Goal: Task Accomplishment & Management: Manage account settings

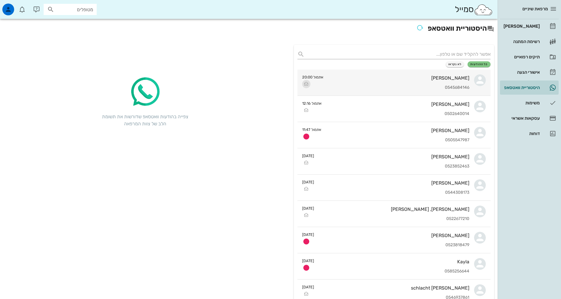
click at [305, 84] on icon "button" at bounding box center [306, 83] width 7 height 7
click at [306, 85] on icon "button" at bounding box center [306, 83] width 7 height 7
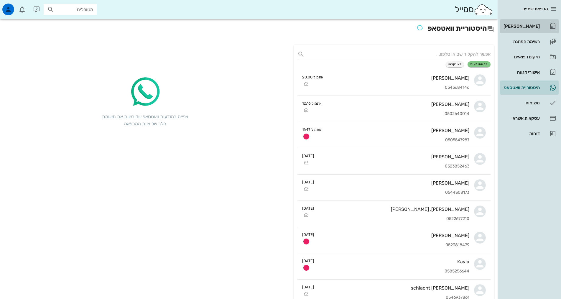
click at [541, 29] on link "[PERSON_NAME]" at bounding box center [529, 26] width 59 height 14
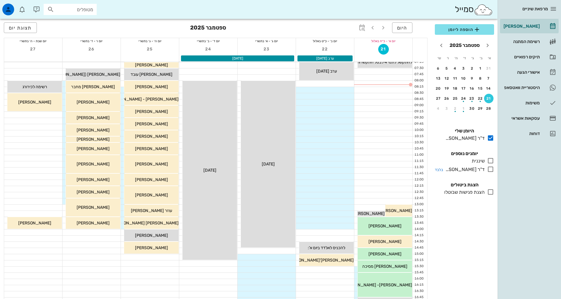
click at [493, 169] on icon at bounding box center [490, 169] width 7 height 7
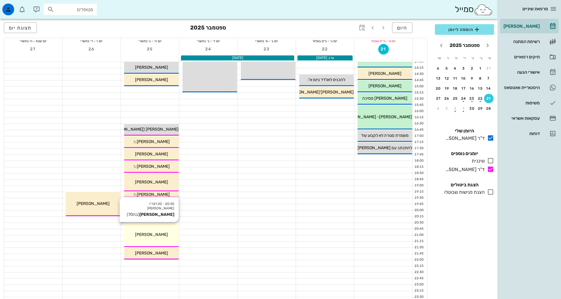
scroll to position [177, 0]
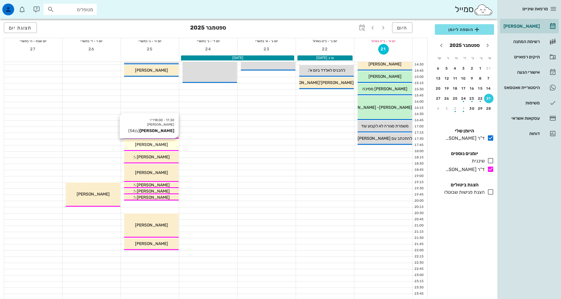
click at [167, 144] on div "[PERSON_NAME]" at bounding box center [151, 145] width 55 height 6
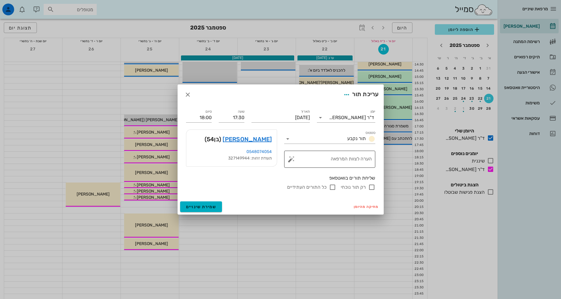
click at [338, 159] on textarea "הערה לצוות המרפאה" at bounding box center [331, 161] width 79 height 14
type textarea "להאריך ל 45 דקות"
click at [196, 208] on span "שמירת שינויים" at bounding box center [201, 206] width 30 height 5
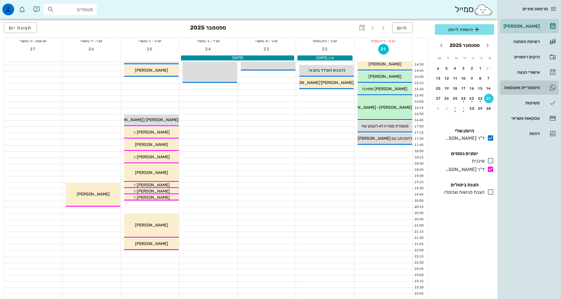
click at [525, 90] on div "היסטוריית וואטסאפ" at bounding box center [520, 87] width 37 height 5
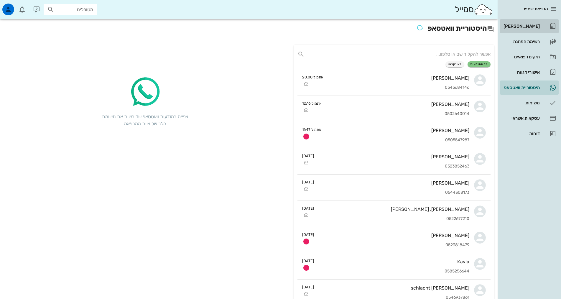
click at [527, 24] on div "[PERSON_NAME]" at bounding box center [520, 26] width 37 height 5
drag, startPoint x: 527, startPoint y: 24, endPoint x: 522, endPoint y: 25, distance: 4.7
click at [527, 24] on div "[PERSON_NAME]" at bounding box center [520, 26] width 37 height 5
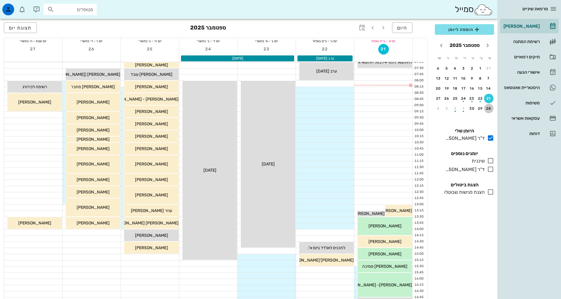
click at [489, 110] on div "28" at bounding box center [488, 108] width 9 height 4
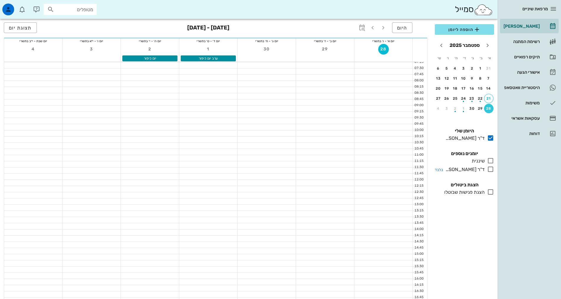
click at [491, 166] on icon at bounding box center [490, 169] width 7 height 7
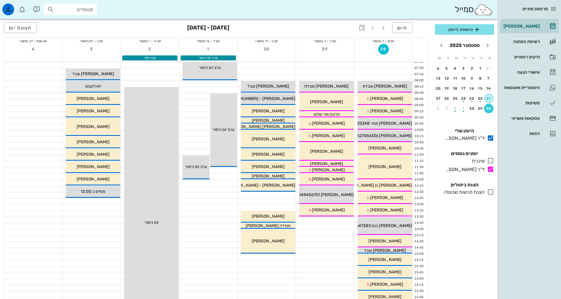
click at [491, 98] on div "21" at bounding box center [488, 98] width 9 height 4
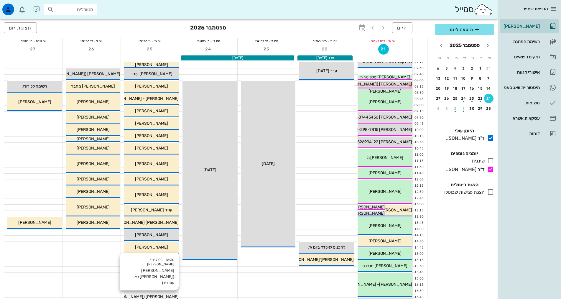
scroll to position [147, 0]
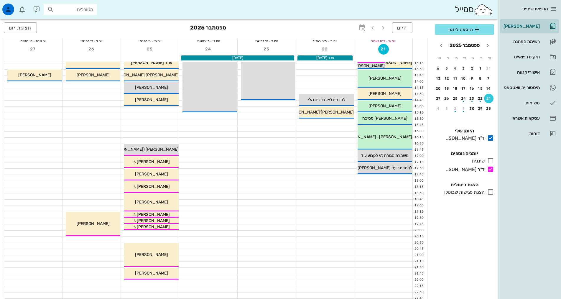
click at [82, 12] on input "מטופלים" at bounding box center [74, 10] width 38 height 8
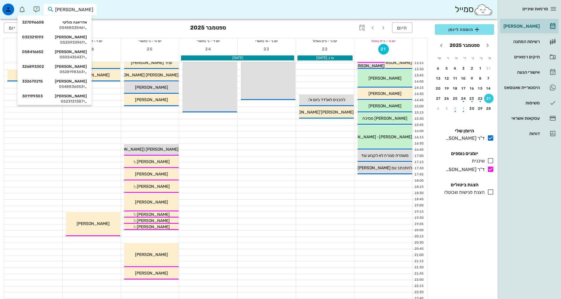
type input "[PERSON_NAME]"
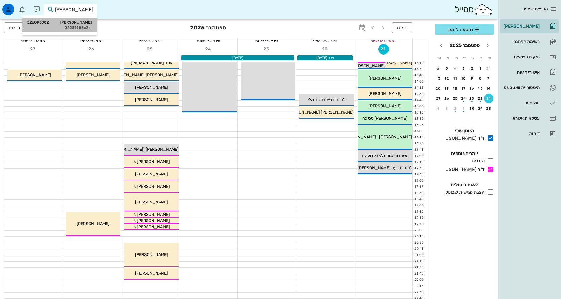
click at [86, 24] on div "[PERSON_NAME] 326893302" at bounding box center [59, 22] width 65 height 5
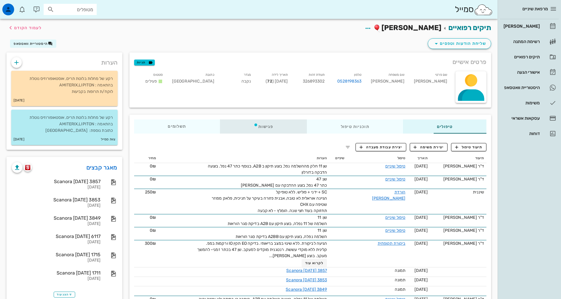
click at [245, 131] on div "פגישות" at bounding box center [263, 126] width 87 height 14
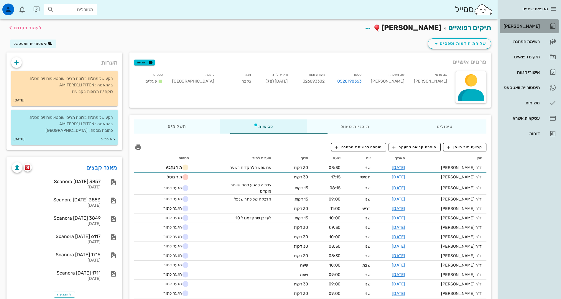
click at [515, 27] on div "[PERSON_NAME]" at bounding box center [520, 26] width 37 height 5
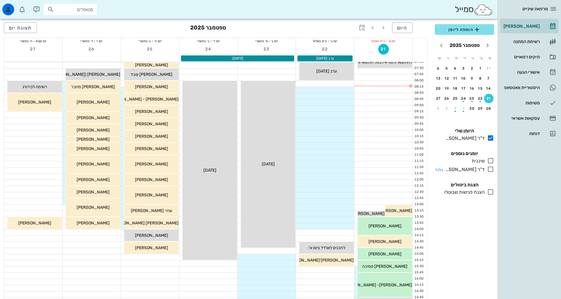
click at [491, 170] on icon at bounding box center [490, 169] width 7 height 7
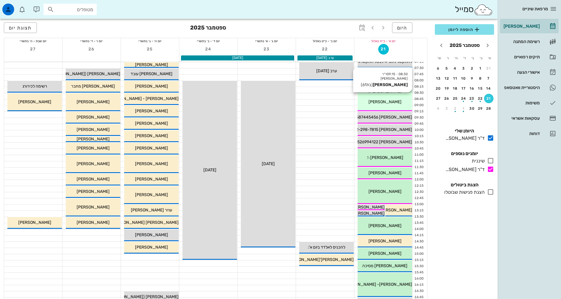
click at [400, 102] on div "[PERSON_NAME]" at bounding box center [385, 102] width 55 height 6
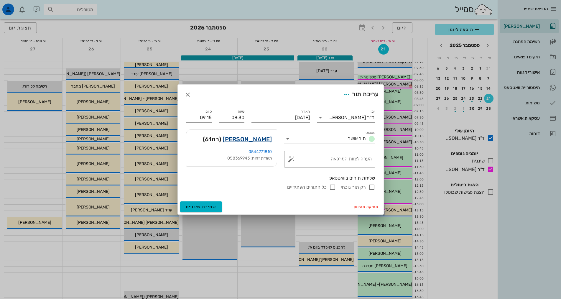
click at [249, 142] on link "[PERSON_NAME]" at bounding box center [247, 138] width 49 height 9
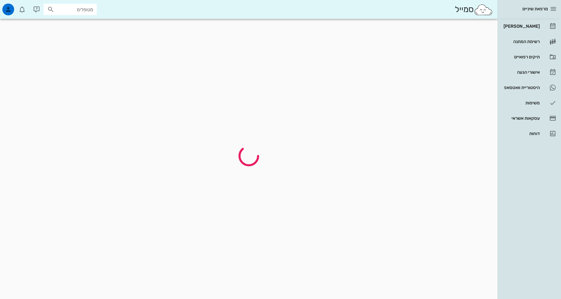
click at [249, 142] on div at bounding box center [249, 156] width 492 height 28
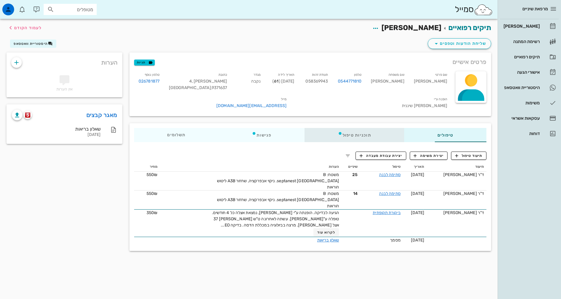
click at [336, 129] on div "תוכניות טיפול" at bounding box center [355, 135] width 100 height 14
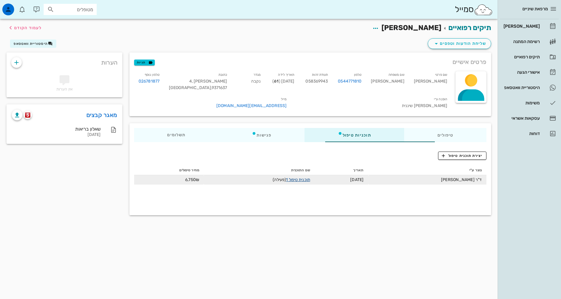
click at [286, 177] on link "תוכנית טיפול 1" at bounding box center [298, 179] width 24 height 5
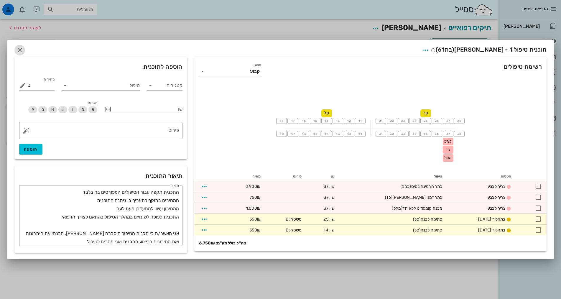
click at [17, 49] on icon "button" at bounding box center [19, 50] width 7 height 7
click at [17, 49] on div "הערות אין הערות" at bounding box center [64, 75] width 123 height 52
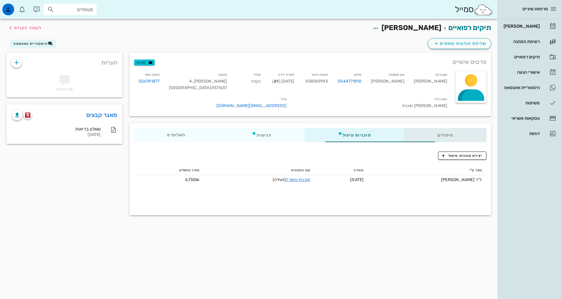
click at [457, 128] on div "טיפולים" at bounding box center [445, 135] width 82 height 14
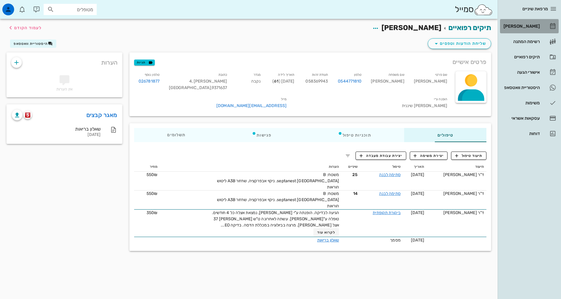
click at [536, 22] on div "[PERSON_NAME]" at bounding box center [520, 26] width 37 height 9
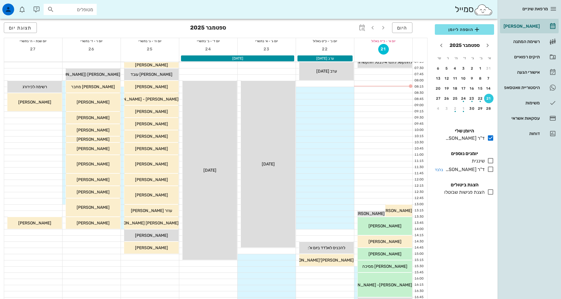
click at [489, 167] on icon at bounding box center [490, 169] width 7 height 7
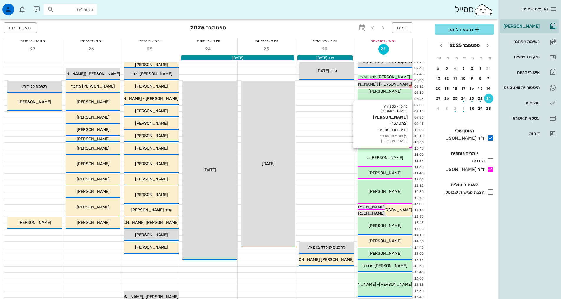
click at [405, 158] on div "[PERSON_NAME]" at bounding box center [385, 157] width 55 height 6
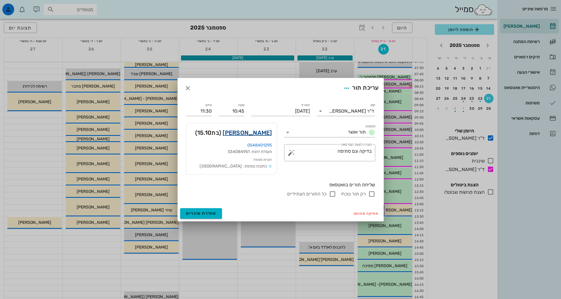
click at [261, 135] on link "[PERSON_NAME]" at bounding box center [247, 132] width 49 height 9
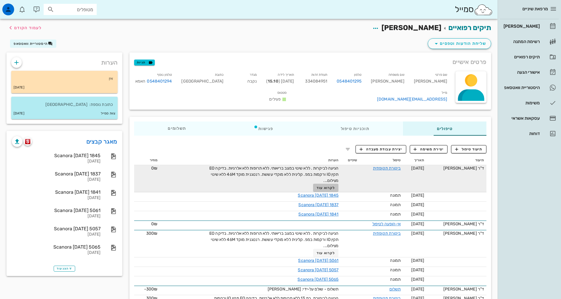
click at [317, 186] on span "לקרוא עוד" at bounding box center [326, 188] width 18 height 4
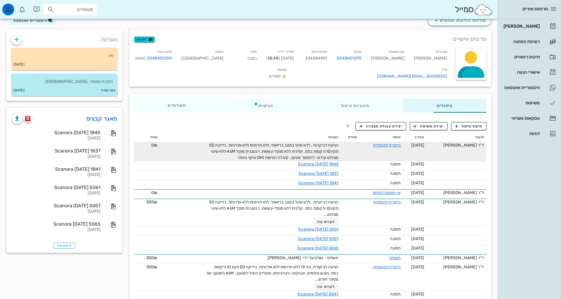
scroll to position [29, 0]
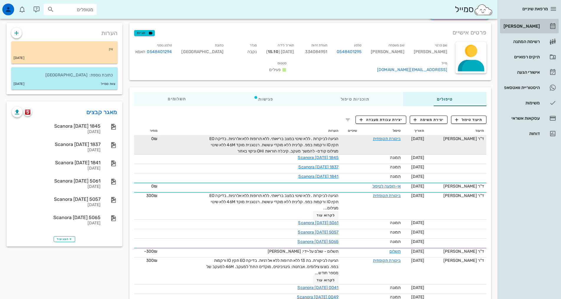
click at [528, 25] on div "[PERSON_NAME]" at bounding box center [520, 26] width 37 height 5
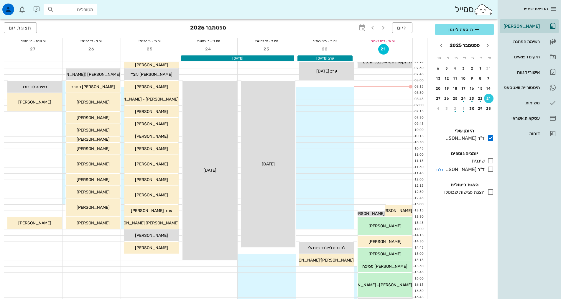
click at [492, 169] on icon at bounding box center [490, 169] width 7 height 7
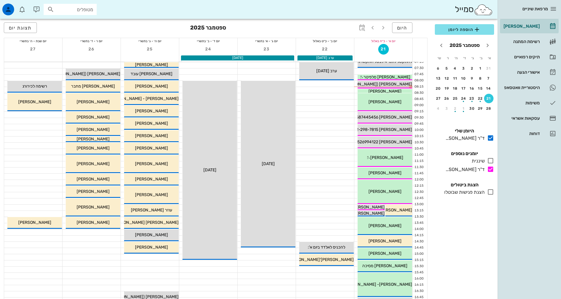
drag, startPoint x: 88, startPoint y: 9, endPoint x: 85, endPoint y: 7, distance: 3.4
click at [86, 7] on input "מטופלים" at bounding box center [74, 10] width 38 height 8
type input "[PERSON_NAME]"
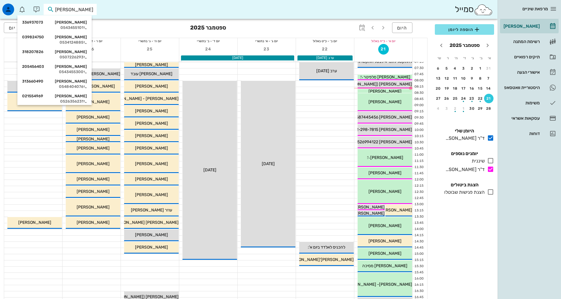
drag, startPoint x: 78, startPoint y: 9, endPoint x: 171, endPoint y: 4, distance: 92.7
click at [171, 4] on div "[PERSON_NAME]" at bounding box center [249, 9] width 498 height 19
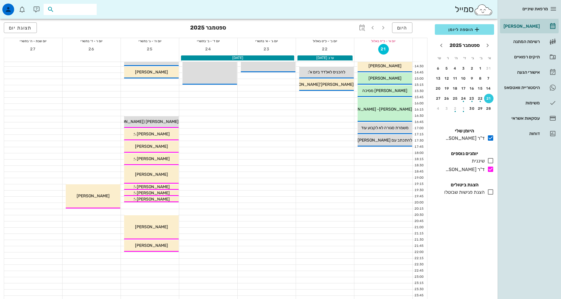
scroll to position [178, 0]
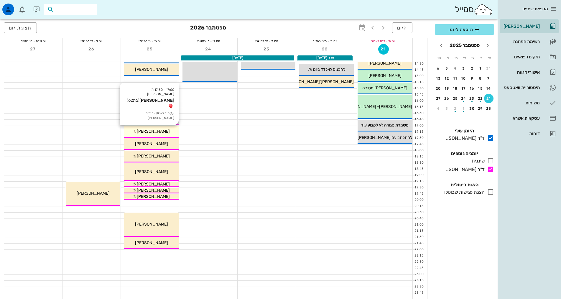
click at [172, 132] on div "[PERSON_NAME]" at bounding box center [151, 131] width 55 height 6
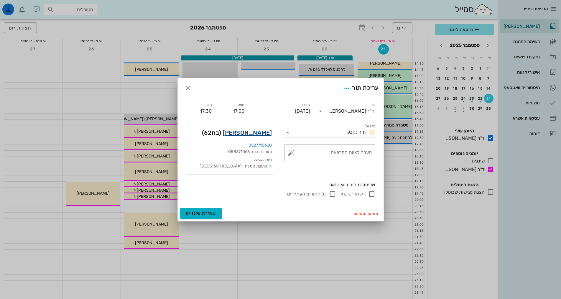
click at [267, 133] on link "[PERSON_NAME]" at bounding box center [247, 132] width 49 height 9
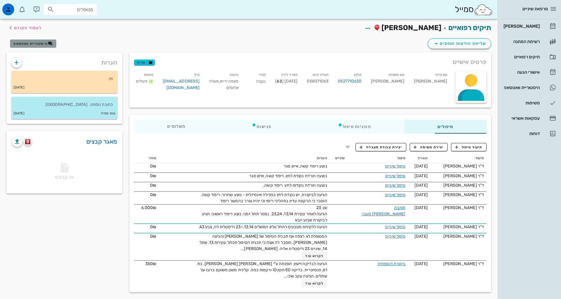
click at [34, 46] on button "היסטוריית וואטסאפ" at bounding box center [33, 44] width 46 height 8
click at [34, 46] on div "מרפאת שיניים יומן מרפאה רשימת המתנה תיקים רפואיים אישורי הגעה 3 היסטוריית וואטס…" at bounding box center [280, 151] width 561 height 302
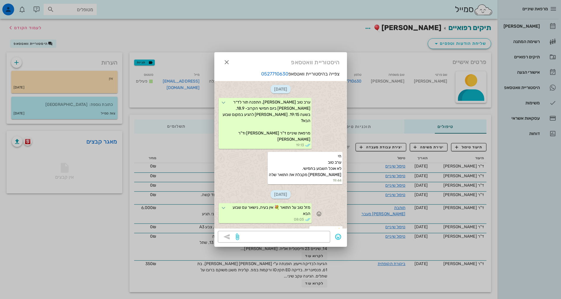
scroll to position [7, 0]
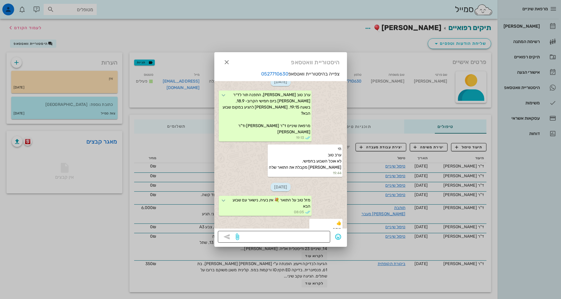
click at [289, 235] on textarea at bounding box center [283, 237] width 86 height 9
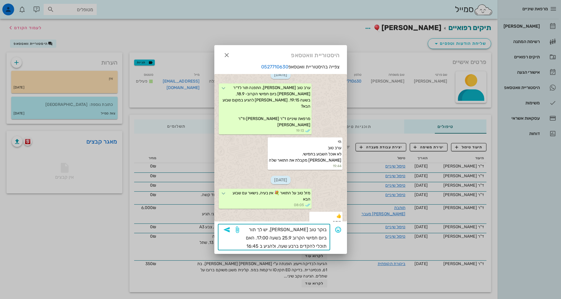
type textarea "בוקר טוב [PERSON_NAME], יש לך תור ביום חמישי הקרוב 25.9 בשעה 17:00. האם תוכלי ל…"
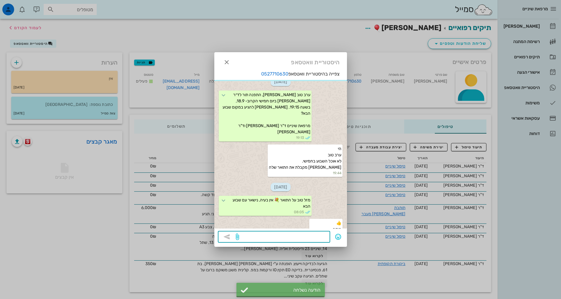
scroll to position [65, 0]
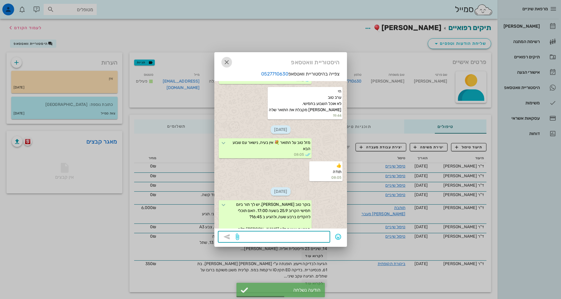
click at [227, 60] on icon "button" at bounding box center [226, 62] width 7 height 7
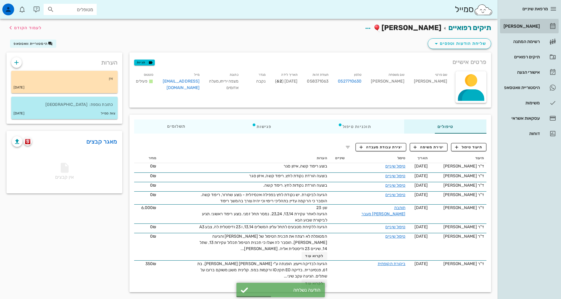
click at [549, 24] on icon at bounding box center [552, 26] width 7 height 7
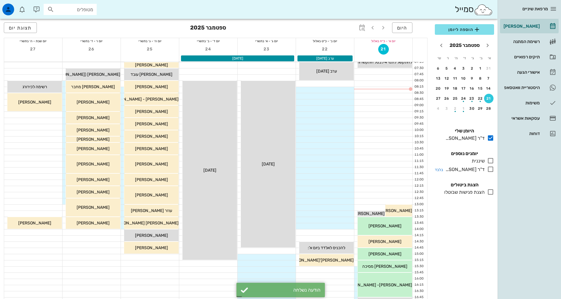
click at [492, 169] on icon at bounding box center [490, 169] width 7 height 7
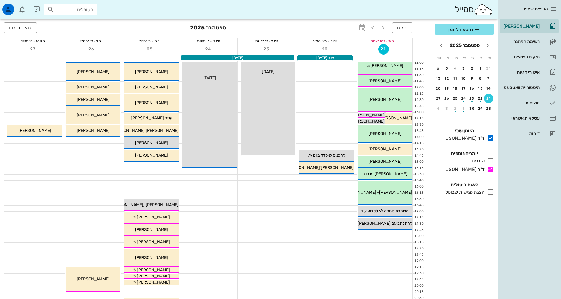
scroll to position [88, 0]
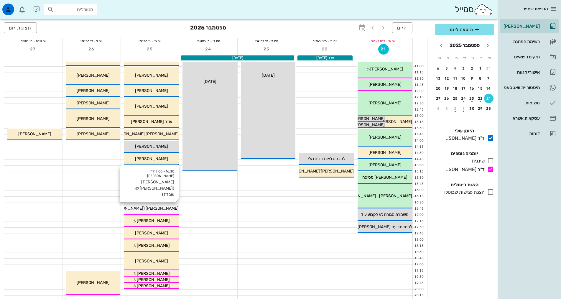
click at [153, 210] on span "[PERSON_NAME] ([PERSON_NAME] לא עובדת)" at bounding box center [135, 208] width 87 height 5
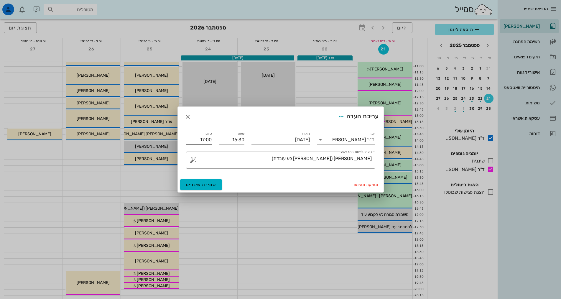
click at [206, 139] on input "17:00" at bounding box center [199, 139] width 26 height 9
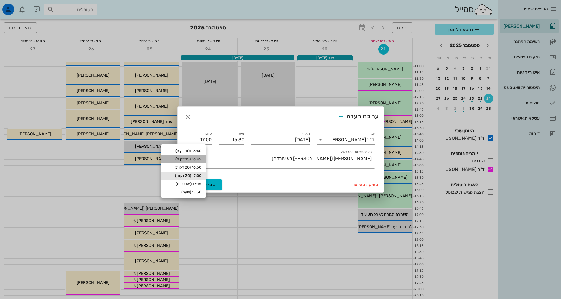
click at [199, 157] on div "16:45 (15 דקות)" at bounding box center [184, 159] width 36 height 5
type input "16:45"
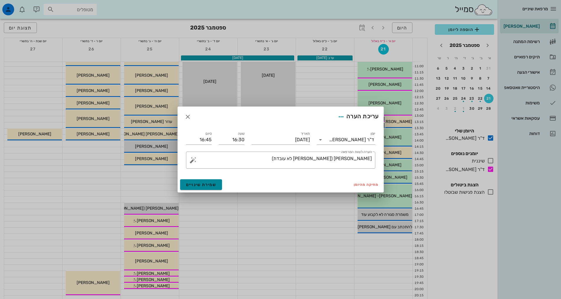
click at [209, 185] on span "שמירת שינויים" at bounding box center [201, 184] width 30 height 5
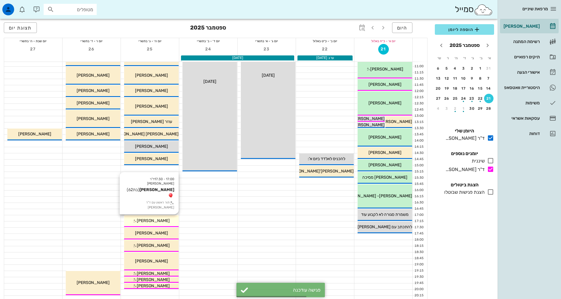
click at [149, 219] on span "[PERSON_NAME]" at bounding box center [153, 220] width 33 height 5
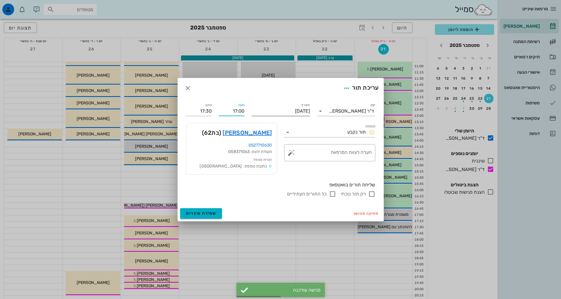
drag, startPoint x: 223, startPoint y: 110, endPoint x: 267, endPoint y: 104, distance: 45.2
click at [267, 104] on div "יומן ד"ר [PERSON_NAME] תור נקבע תאריך [DATE] שעה 17:00 סיום 17:30 סטטוס תור נקב…" at bounding box center [280, 149] width 196 height 103
type input "16:45"
type input "17:15"
click at [246, 188] on div "שליחת תורים בוואטסאפ רק תור נוכחי כל התורים העתידיים" at bounding box center [280, 189] width 196 height 23
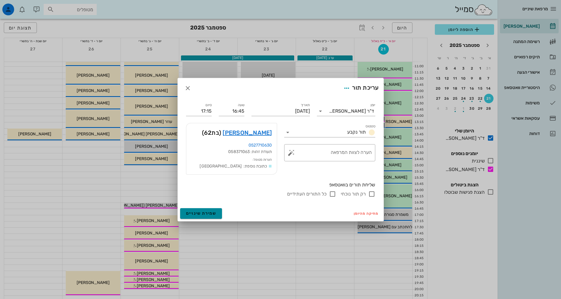
click at [208, 212] on span "שמירת שינויים" at bounding box center [201, 213] width 30 height 5
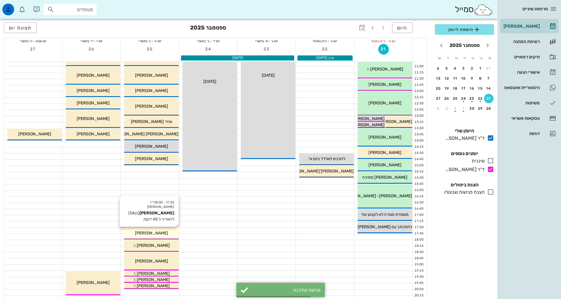
click at [164, 236] on div "17:30 - 18:00 ד"ר [PERSON_NAME] ג'[PERSON_NAME] רוכוורגר (בן 54 ) להאריך ל 45 ד…" at bounding box center [151, 234] width 55 height 12
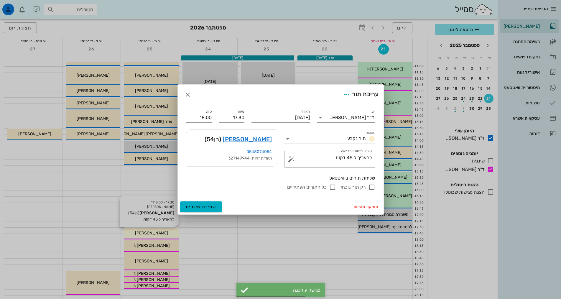
click at [148, 232] on div at bounding box center [280, 149] width 561 height 299
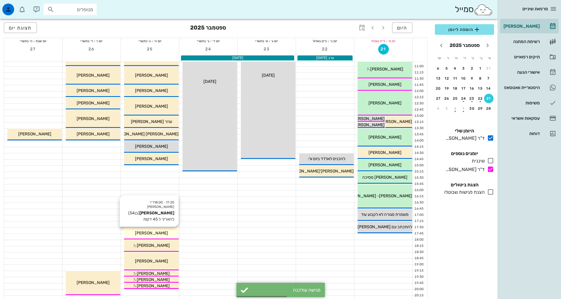
click at [166, 233] on div "[PERSON_NAME]" at bounding box center [151, 233] width 55 height 6
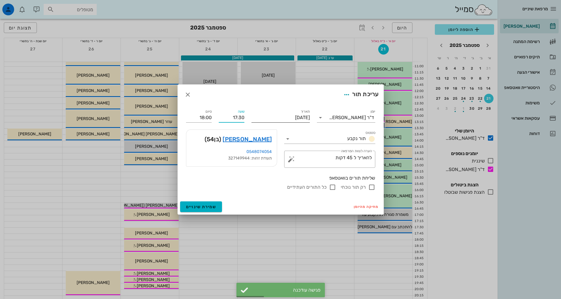
drag, startPoint x: 226, startPoint y: 118, endPoint x: 279, endPoint y: 111, distance: 54.0
click at [279, 112] on div "יומן ד"ר [PERSON_NAME] תור נקבע תאריך [DATE] שעה 17:30 סיום 18:00 סטטוס תור נקב…" at bounding box center [280, 150] width 196 height 90
type input "17:15"
click at [211, 206] on span "שמירת שינויים" at bounding box center [201, 206] width 30 height 5
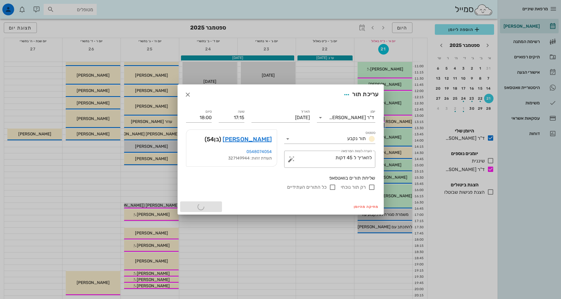
type input "17:45"
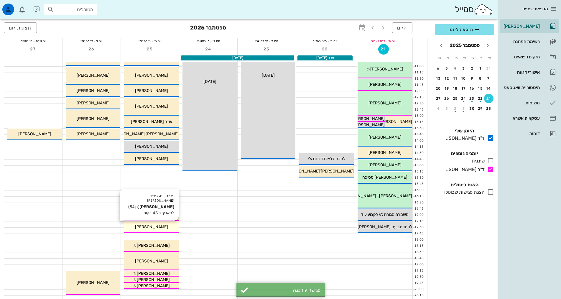
click at [167, 229] on div "[PERSON_NAME]" at bounding box center [151, 227] width 55 height 6
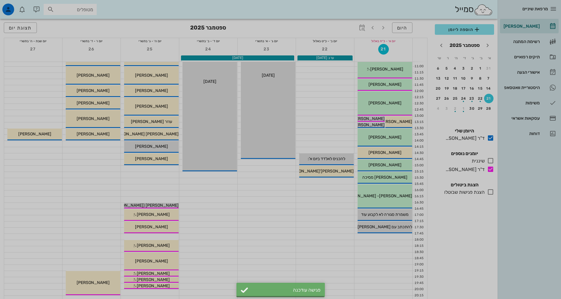
click at [147, 225] on div at bounding box center [280, 149] width 561 height 299
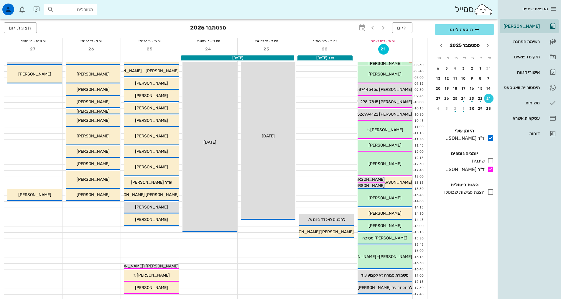
scroll to position [88, 0]
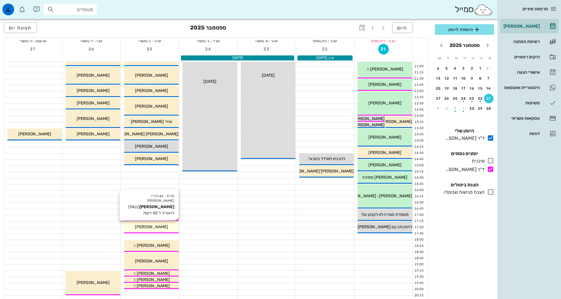
click at [152, 225] on span "[PERSON_NAME]" at bounding box center [151, 226] width 33 height 5
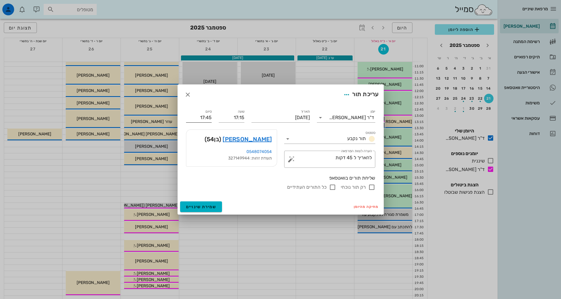
click at [208, 118] on input "17:45" at bounding box center [199, 117] width 26 height 9
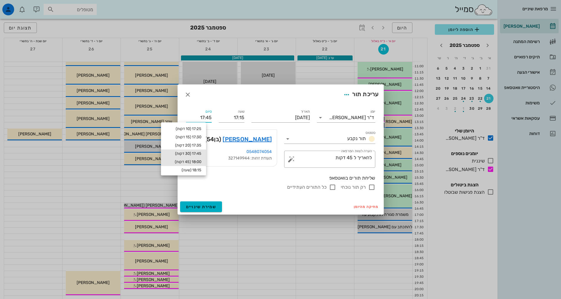
click at [198, 165] on div "18:00 (45 דקות)" at bounding box center [183, 162] width 45 height 8
type input "18:00"
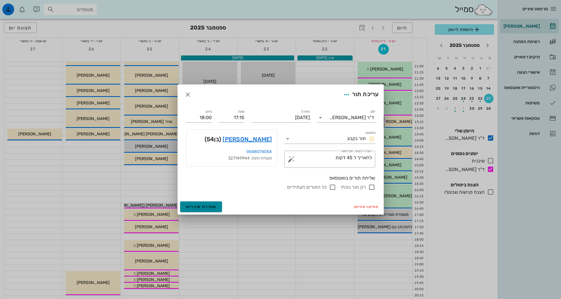
click at [209, 207] on span "שמירת שינויים" at bounding box center [201, 206] width 30 height 5
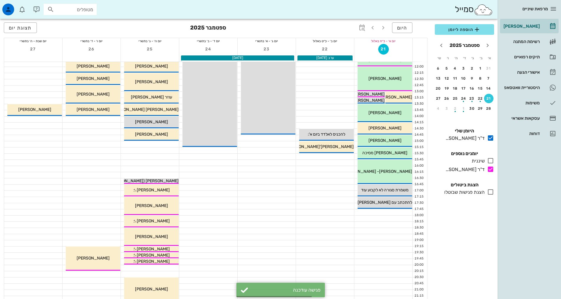
scroll to position [177, 0]
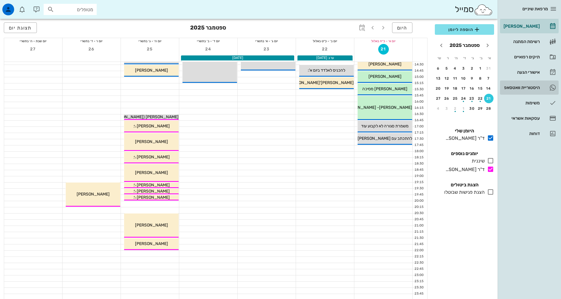
click at [518, 86] on div "היסטוריית וואטסאפ" at bounding box center [520, 87] width 37 height 5
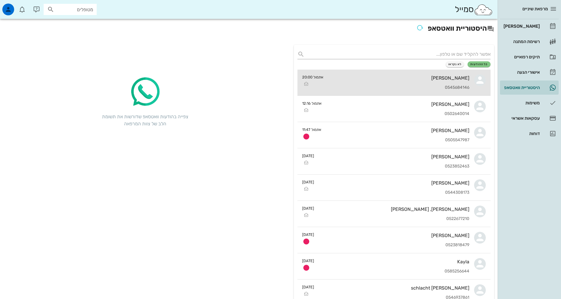
click at [368, 81] on div "מיכל ישועה 0545684146" at bounding box center [398, 83] width 141 height 26
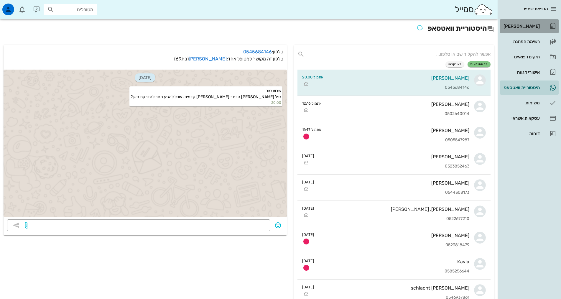
click at [532, 24] on div "[PERSON_NAME]" at bounding box center [520, 26] width 37 height 5
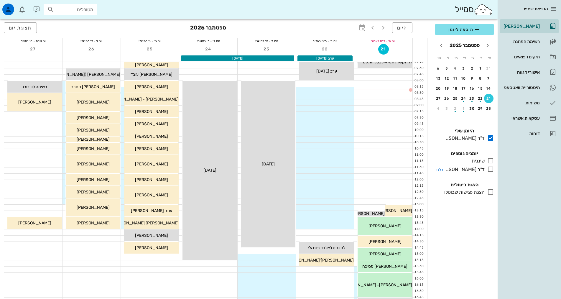
click at [489, 170] on icon at bounding box center [490, 169] width 7 height 7
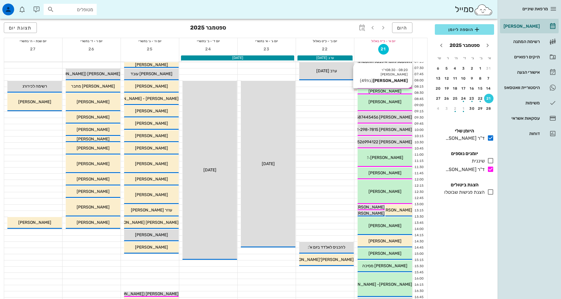
click at [373, 90] on div "[PERSON_NAME]" at bounding box center [385, 91] width 55 height 6
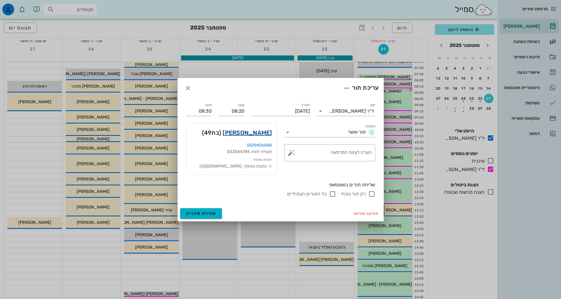
click at [249, 132] on link "אביה טשיל" at bounding box center [247, 132] width 49 height 9
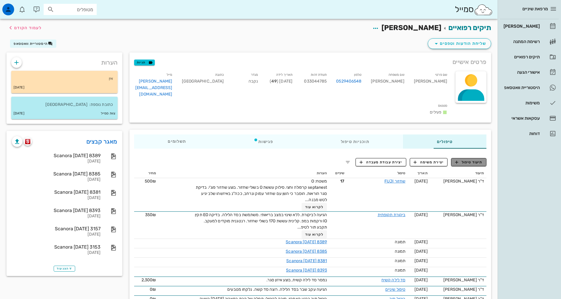
click at [480, 159] on span "תיעוד טיפול" at bounding box center [468, 161] width 27 height 5
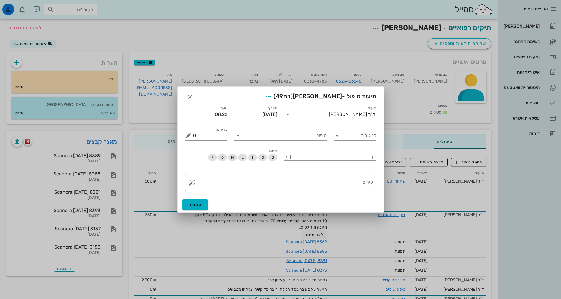
click at [329, 118] on input "תיעוד" at bounding box center [310, 114] width 37 height 9
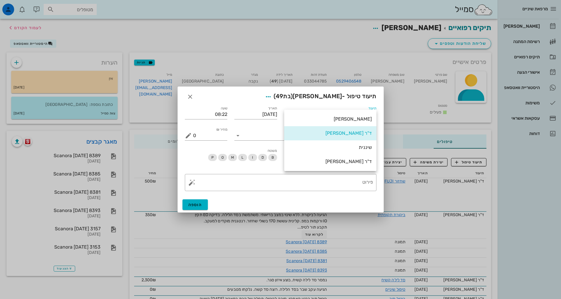
click at [353, 160] on div "ד"ר [PERSON_NAME]" at bounding box center [330, 162] width 83 height 6
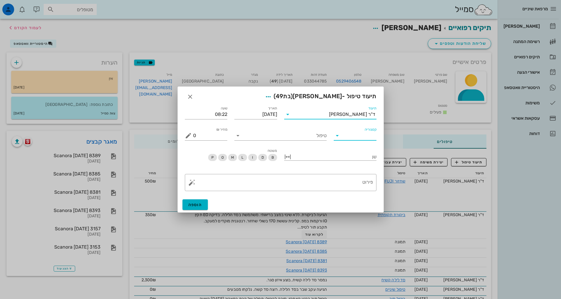
click at [354, 139] on input "קטגוריה" at bounding box center [359, 135] width 33 height 9
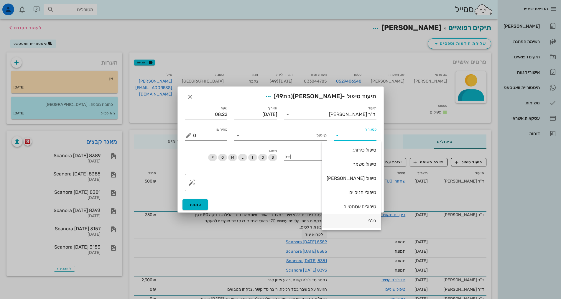
drag, startPoint x: 363, startPoint y: 220, endPoint x: 318, endPoint y: 147, distance: 85.8
click at [362, 220] on div "כללי" at bounding box center [352, 221] width 50 height 6
type input "כללי"
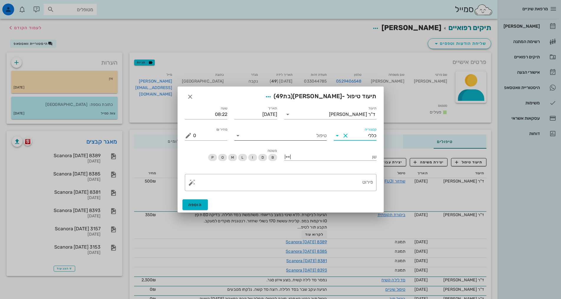
click at [314, 138] on input "טיפול" at bounding box center [285, 135] width 84 height 9
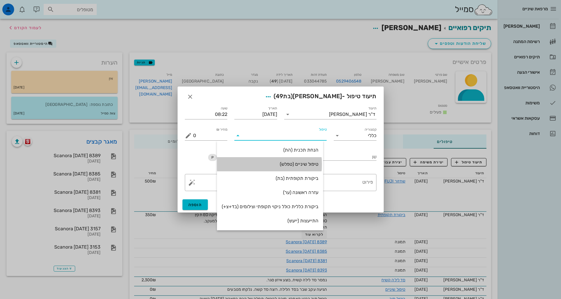
drag, startPoint x: 304, startPoint y: 165, endPoint x: 307, endPoint y: 168, distance: 4.8
click at [304, 165] on div "טיפול שיניים (טפלש)" at bounding box center [270, 164] width 97 height 6
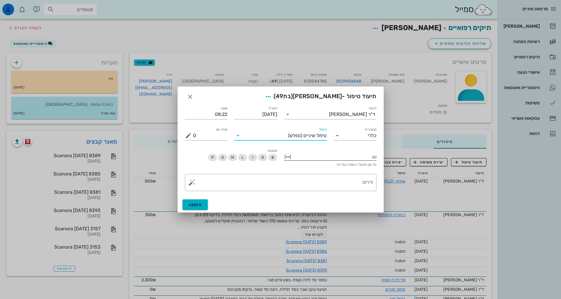
click at [355, 152] on div "שן כל שן תתועד בשורה נפרדת" at bounding box center [330, 158] width 92 height 18
click at [358, 155] on div at bounding box center [334, 156] width 84 height 8
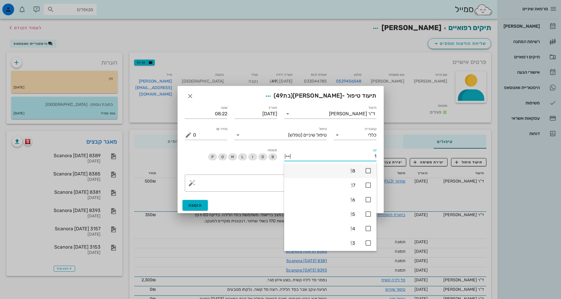
type input "17"
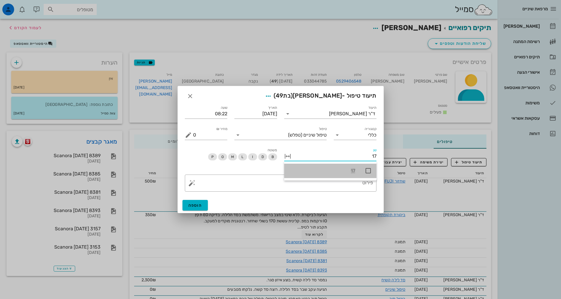
drag, startPoint x: 369, startPoint y: 170, endPoint x: 356, endPoint y: 176, distance: 14.2
click at [367, 170] on icon at bounding box center [368, 170] width 7 height 7
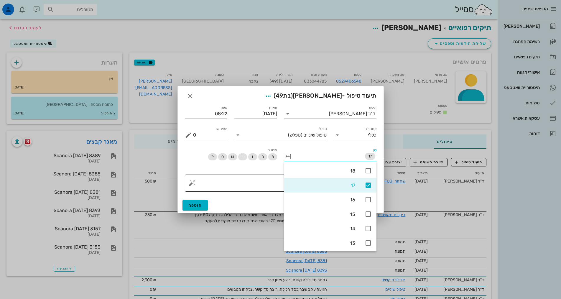
click at [269, 180] on textarea "פירוט" at bounding box center [283, 184] width 180 height 14
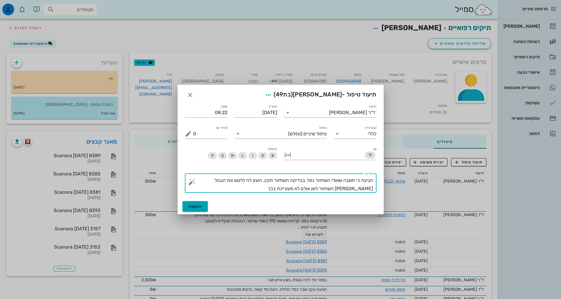
type textarea "הגיעה כי חשבה שאולי השחזור נפל. בבדיקה השחזור תקין, הוצע לה ללטש את הגבול בין ה…"
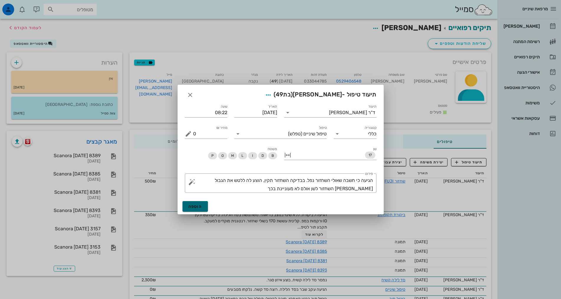
click at [193, 208] on span "הוספה" at bounding box center [195, 206] width 14 height 5
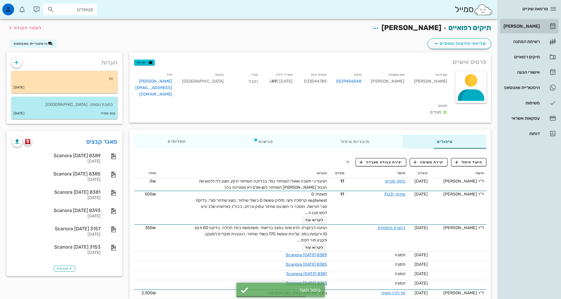
click at [536, 26] on div "[PERSON_NAME]" at bounding box center [520, 26] width 37 height 5
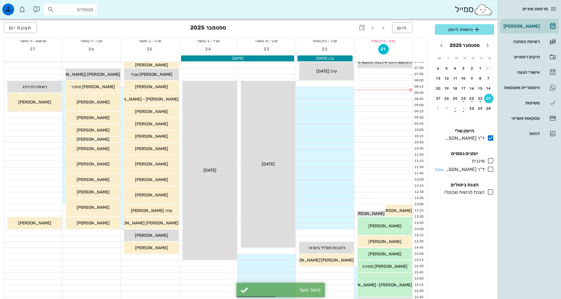
click at [489, 171] on icon at bounding box center [490, 169] width 7 height 7
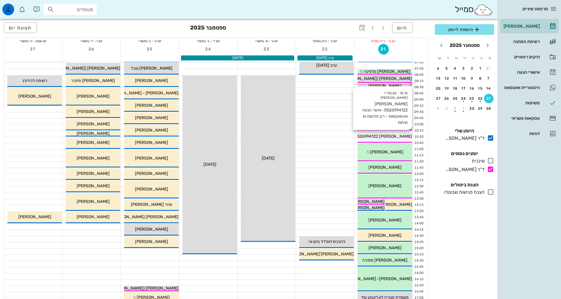
scroll to position [118, 0]
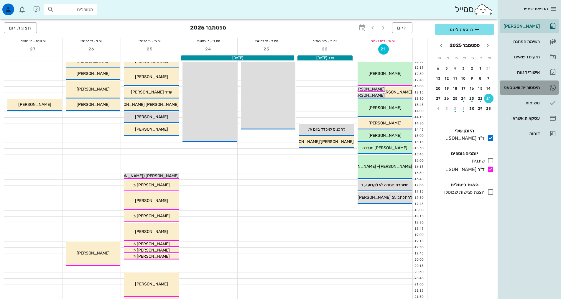
click at [537, 85] on div "היסטוריית וואטסאפ" at bounding box center [520, 87] width 37 height 5
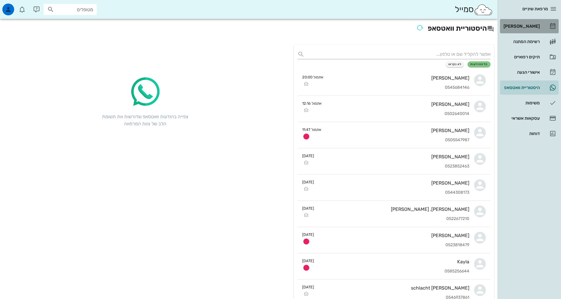
click at [538, 27] on div "[PERSON_NAME]" at bounding box center [520, 26] width 37 height 5
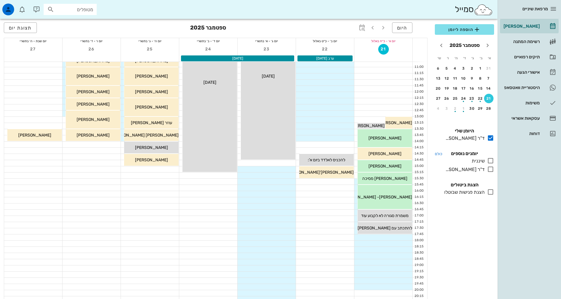
scroll to position [88, 0]
click at [491, 165] on div "כולם יומנים נוספים שיננית בלבד ד"ר אילנה אנגל בלבד" at bounding box center [464, 162] width 66 height 31
click at [491, 168] on icon at bounding box center [490, 169] width 7 height 7
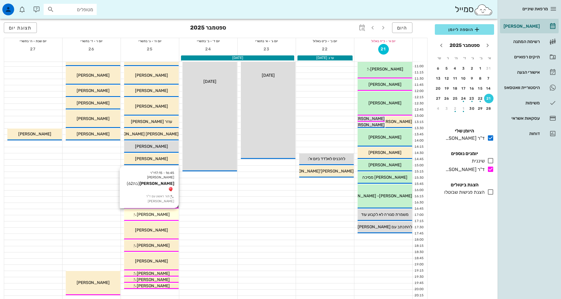
click at [153, 213] on span "[PERSON_NAME]" at bounding box center [153, 214] width 33 height 5
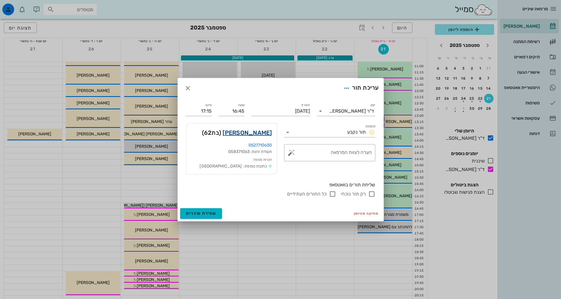
click at [250, 136] on link "[PERSON_NAME]" at bounding box center [247, 132] width 49 height 9
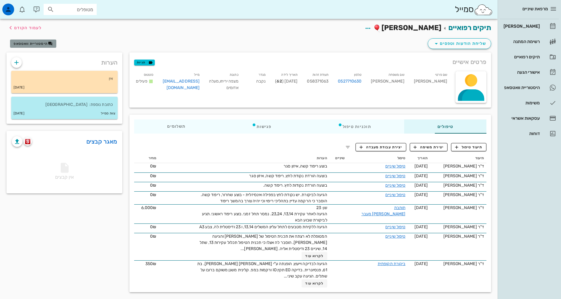
click at [35, 43] on span "היסטוריית וואטסאפ" at bounding box center [31, 44] width 34 height 4
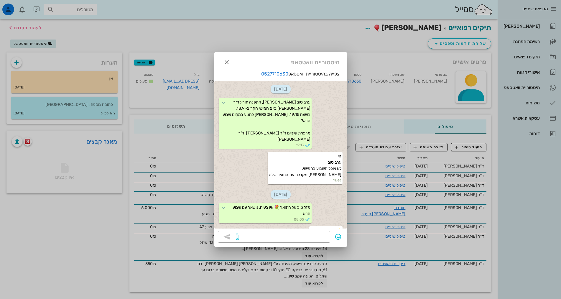
scroll to position [65, 0]
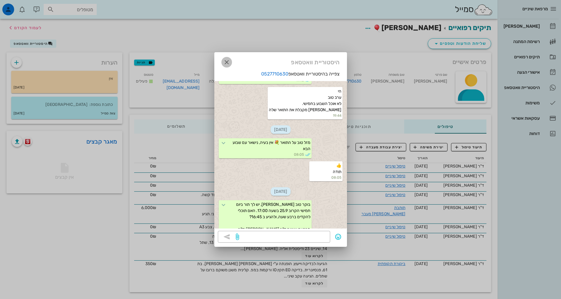
click at [226, 62] on icon "button" at bounding box center [226, 62] width 7 height 7
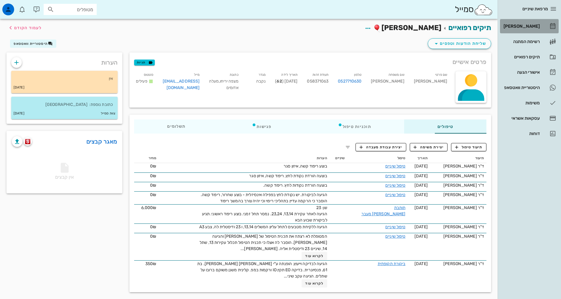
click at [516, 28] on div "[PERSON_NAME]" at bounding box center [520, 26] width 37 height 5
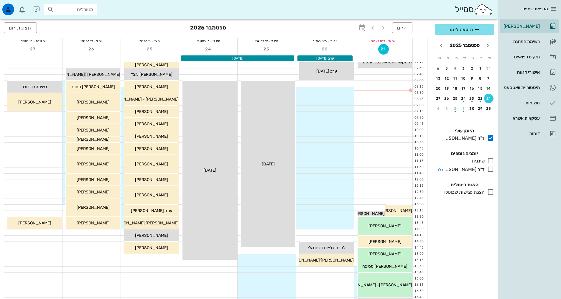
click at [491, 170] on icon at bounding box center [490, 169] width 7 height 7
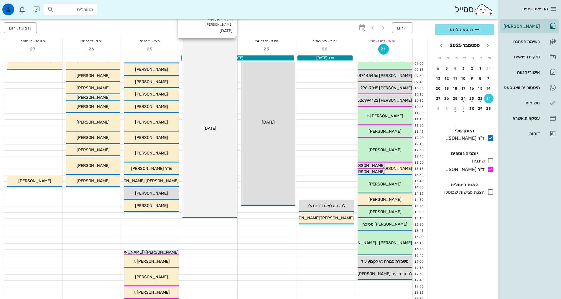
scroll to position [88, 0]
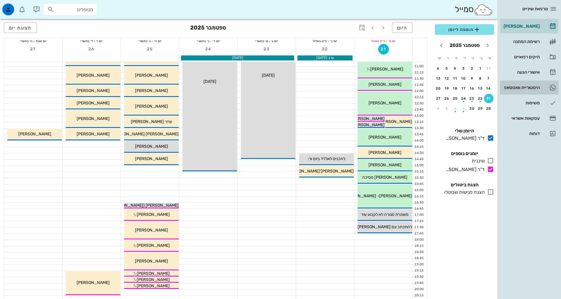
click at [534, 92] on div "היסטוריית וואטסאפ" at bounding box center [520, 87] width 37 height 9
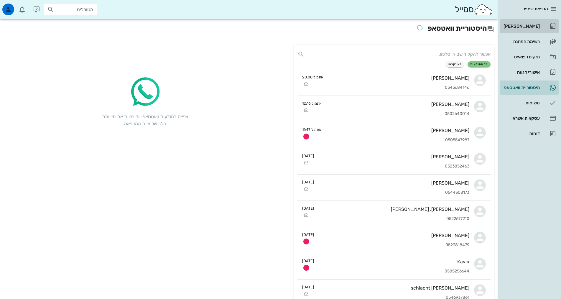
click at [535, 31] on link "[PERSON_NAME]" at bounding box center [529, 26] width 59 height 14
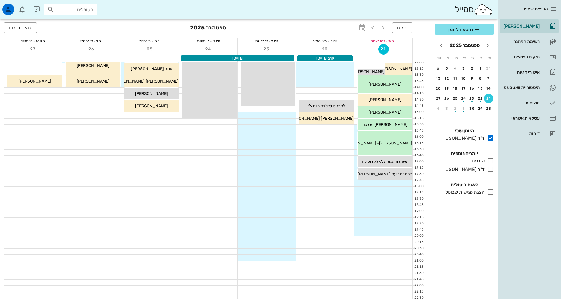
scroll to position [147, 0]
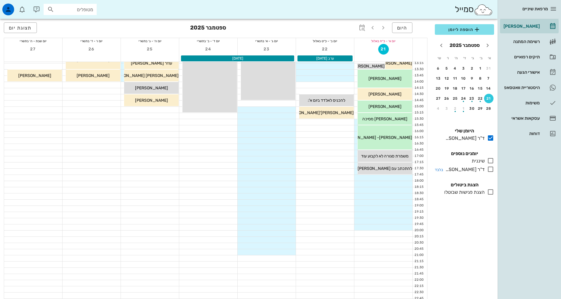
click at [490, 171] on icon at bounding box center [490, 169] width 7 height 7
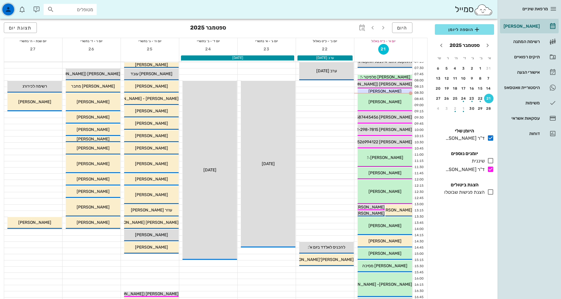
click at [14, 11] on div "button" at bounding box center [8, 10] width 12 height 12
click at [9, 9] on icon "button" at bounding box center [8, 9] width 7 height 7
click at [11, 6] on icon "button" at bounding box center [8, 9] width 7 height 7
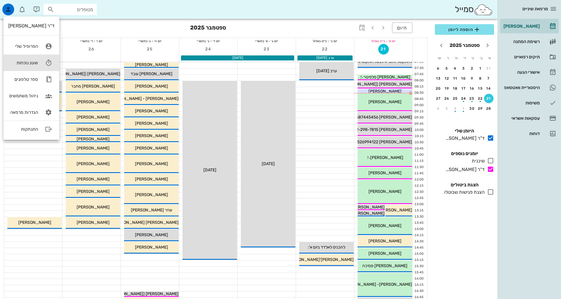
click at [32, 64] on div "שעון נוכחות" at bounding box center [23, 62] width 30 height 5
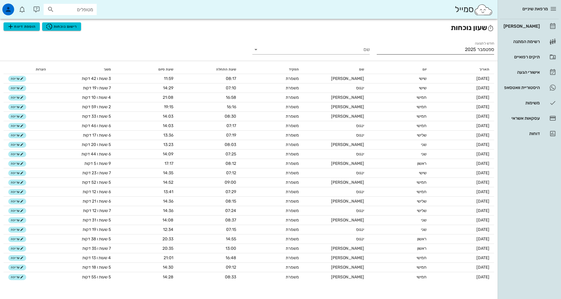
click at [451, 53] on input "ספטמבר 2025" at bounding box center [435, 49] width 117 height 9
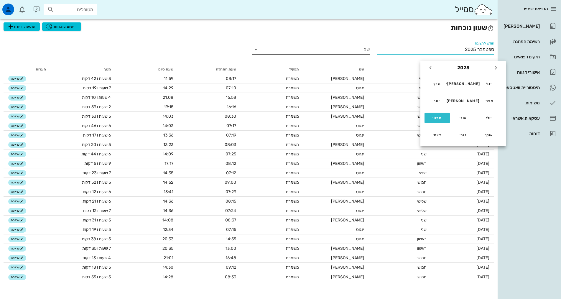
click at [351, 50] on input "שם" at bounding box center [316, 49] width 108 height 9
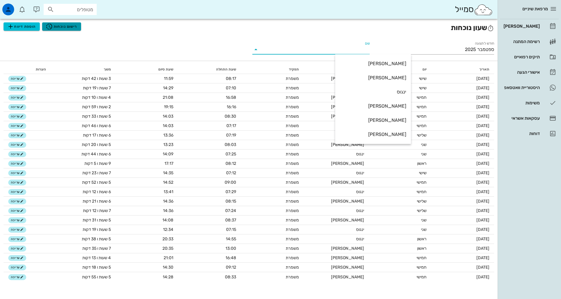
click at [54, 26] on span "רישום נוכחות" at bounding box center [62, 26] width 32 height 7
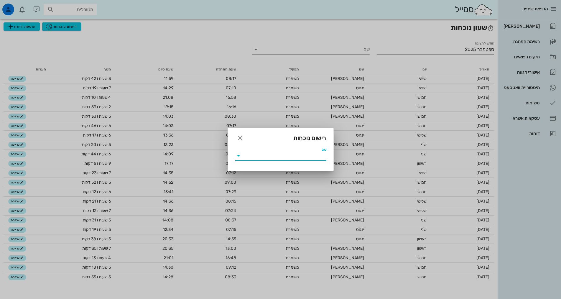
click at [279, 160] on input "שם" at bounding box center [284, 155] width 83 height 9
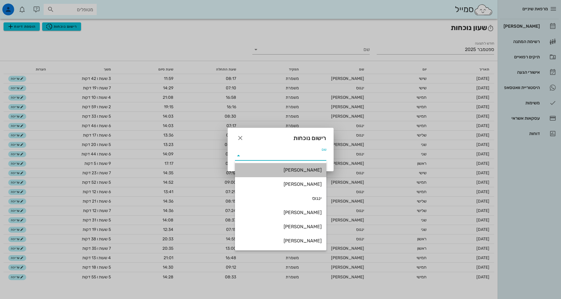
click at [310, 172] on div "אביגיל" at bounding box center [281, 170] width 82 height 6
type input "אביגיל"
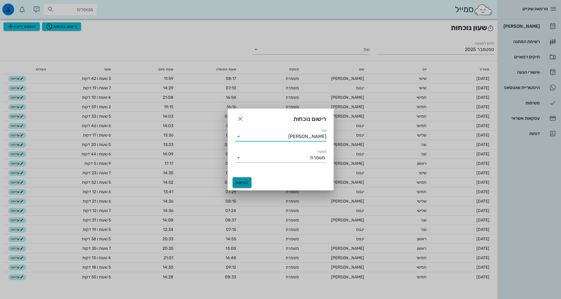
click at [246, 182] on span "כניסה" at bounding box center [242, 182] width 14 height 5
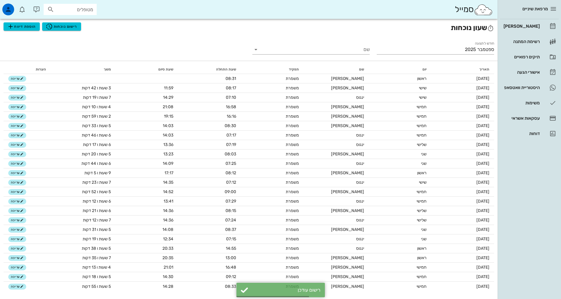
click at [215, 39] on div "חודש לתצוגה ספטמבר 2025 שם" at bounding box center [249, 49] width 498 height 24
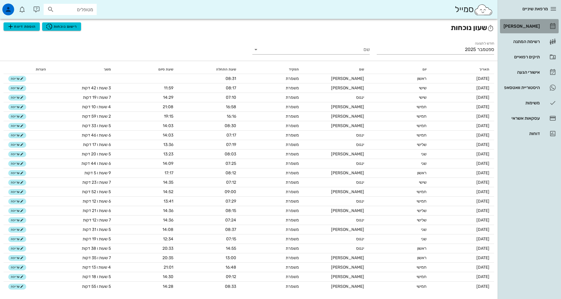
click at [522, 31] on link "[PERSON_NAME]" at bounding box center [529, 26] width 59 height 14
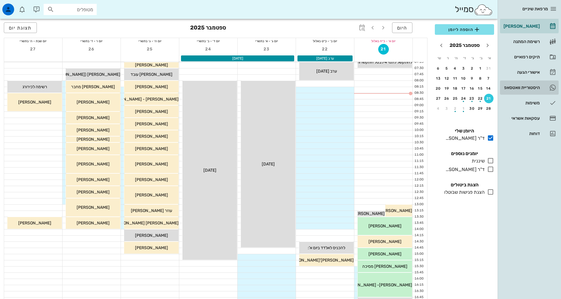
click at [529, 87] on div "היסטוריית וואטסאפ" at bounding box center [520, 87] width 37 height 5
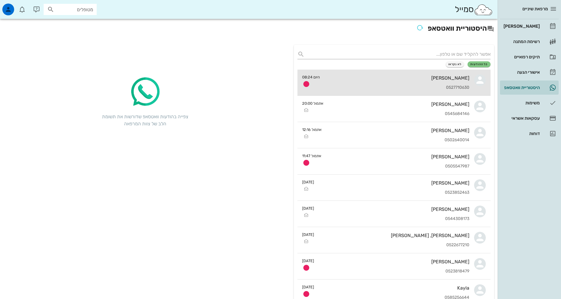
click at [332, 80] on div "[PERSON_NAME]" at bounding box center [397, 78] width 145 height 6
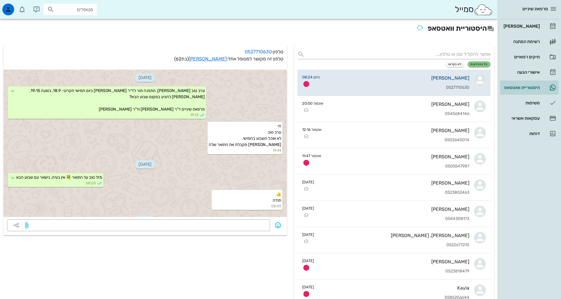
scroll to position [63, 0]
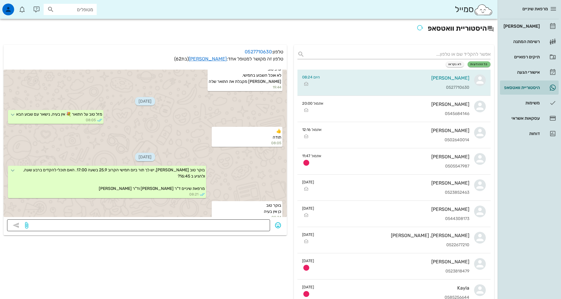
click at [235, 227] on textarea at bounding box center [147, 225] width 237 height 9
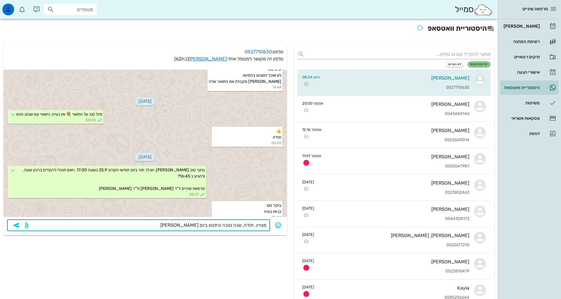
type textarea "מצויין, תודה, שנה טובה וניפגש ביום חמישי"
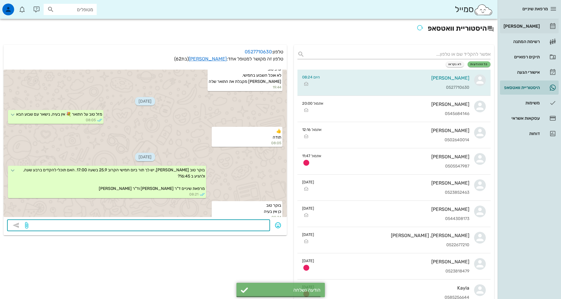
scroll to position [80, 0]
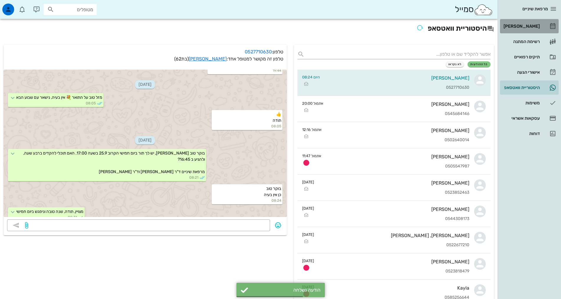
click at [523, 27] on div "[PERSON_NAME]" at bounding box center [520, 26] width 37 height 5
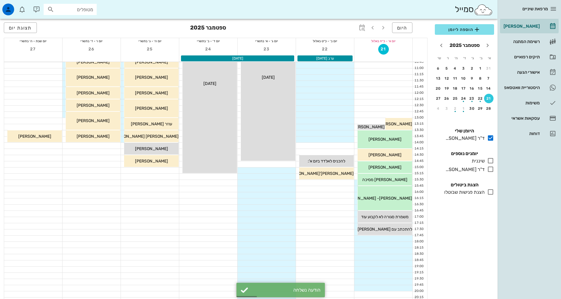
scroll to position [147, 0]
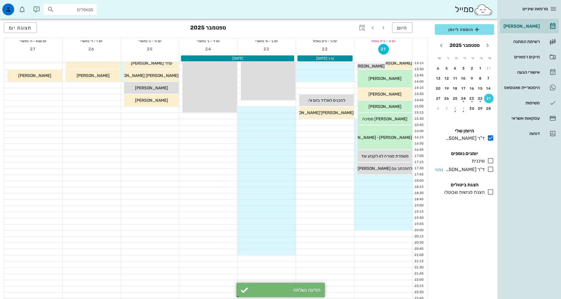
click at [489, 169] on icon at bounding box center [490, 169] width 7 height 7
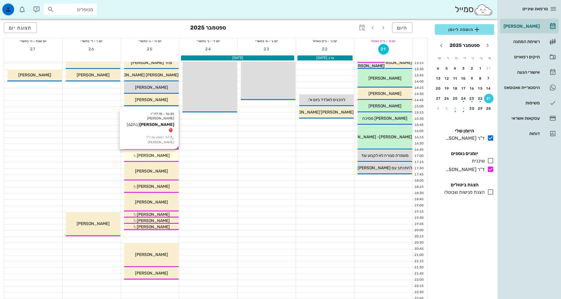
click at [149, 154] on span "[PERSON_NAME]" at bounding box center [153, 155] width 33 height 5
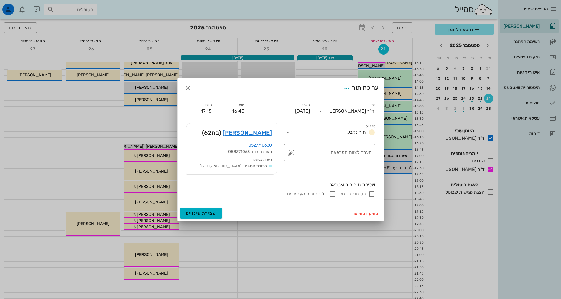
click at [332, 131] on input "סטטוס" at bounding box center [318, 132] width 52 height 9
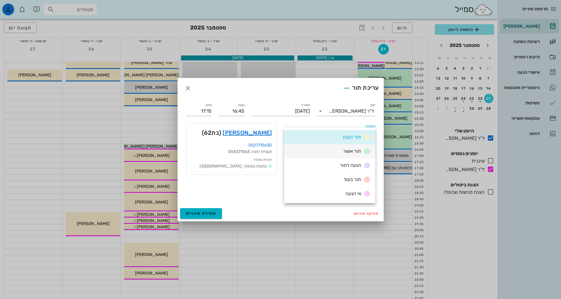
click at [350, 153] on span "תור אושר" at bounding box center [352, 151] width 18 height 6
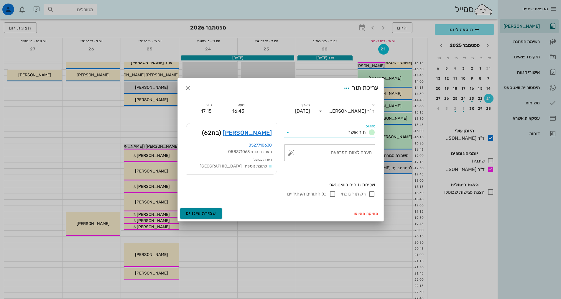
click at [209, 211] on span "שמירת שינויים" at bounding box center [201, 213] width 30 height 5
